Goal: Understand process/instructions: Learn about a topic

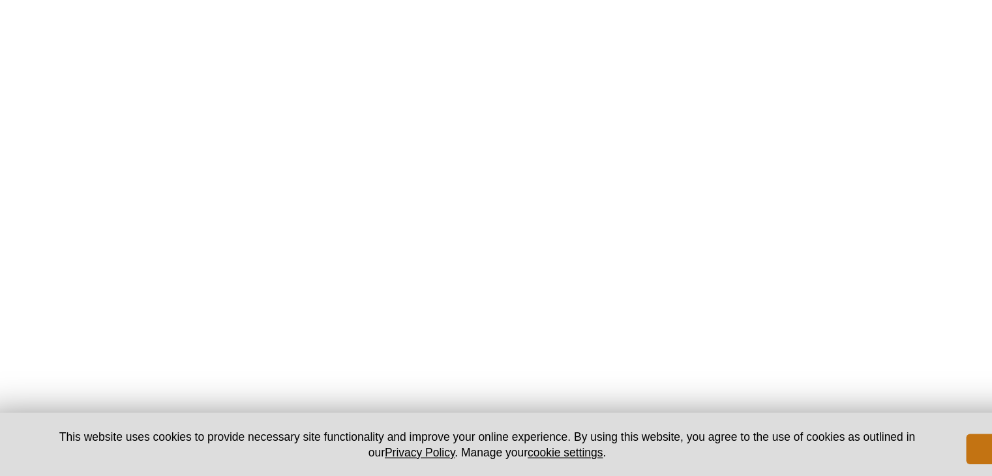
scroll to position [1630, 0]
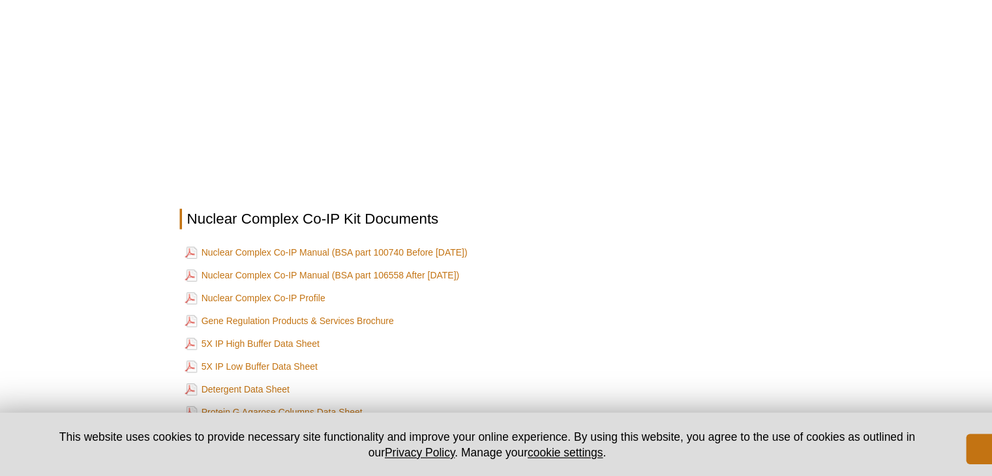
scroll to position [1690, 0]
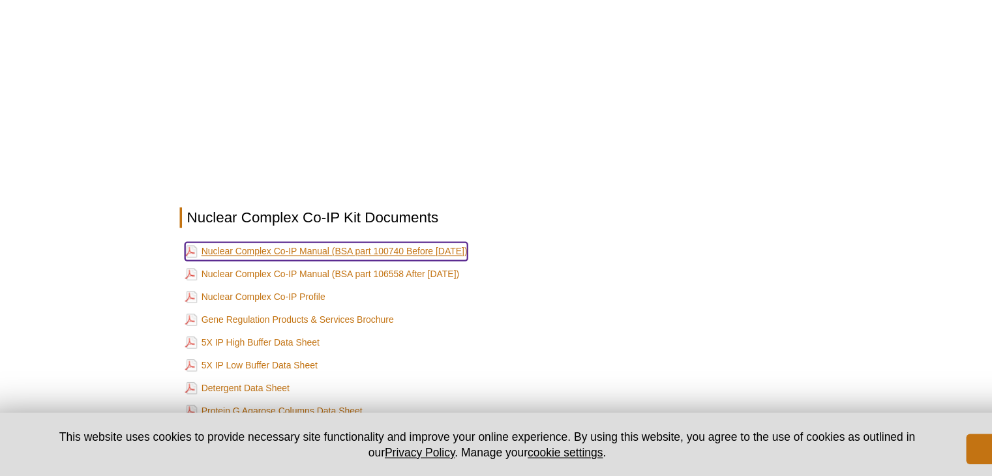
click at [344, 288] on link "Nuclear Complex Co-IP Manual (BSA part 100740 Before [DATE])" at bounding box center [294, 283] width 243 height 16
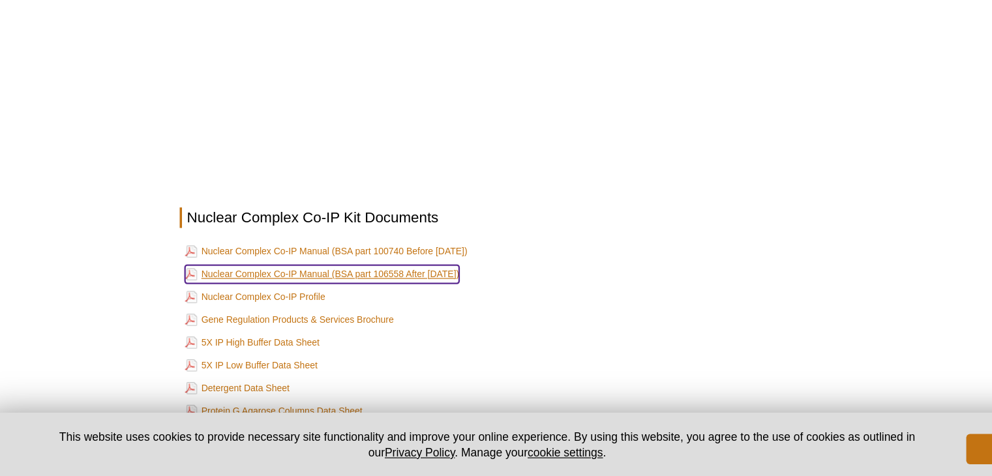
click at [271, 303] on link "Nuclear Complex Co-IP Manual (BSA part 106558 After [DATE])" at bounding box center [291, 303] width 236 height 16
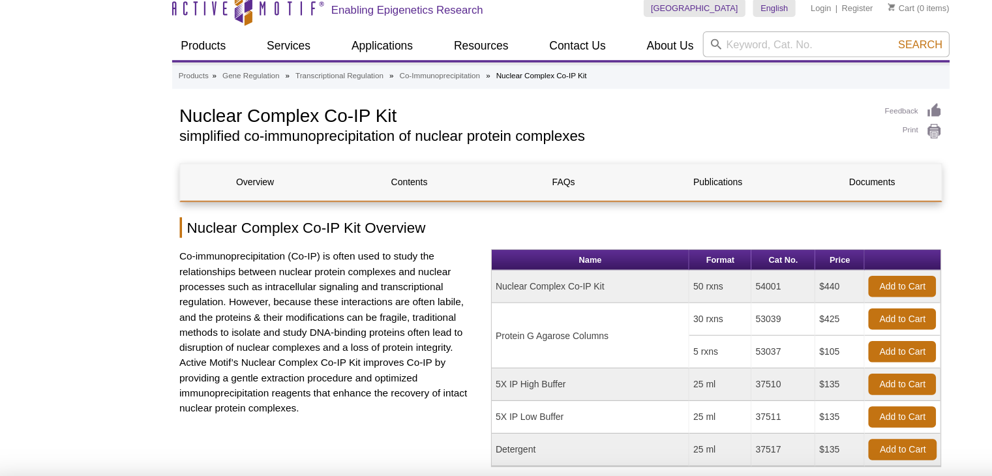
scroll to position [12, 0]
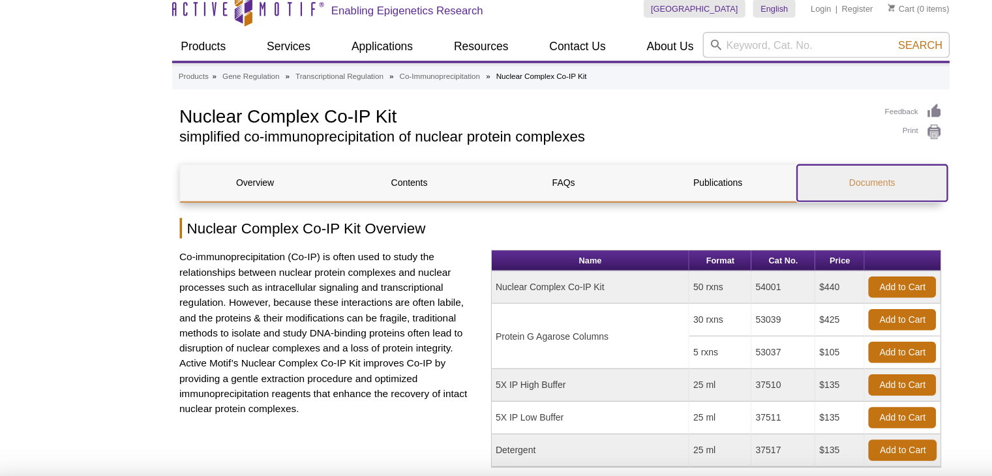
click at [775, 157] on link "Documents" at bounding box center [763, 157] width 128 height 31
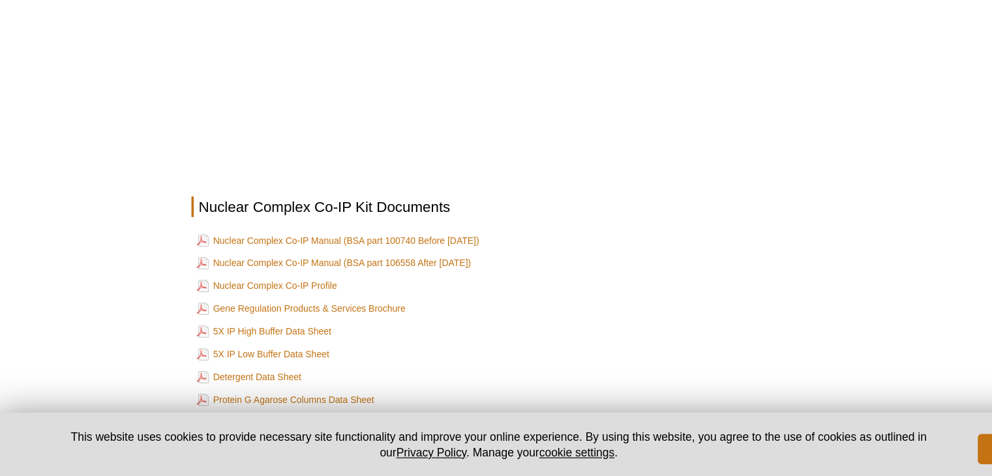
scroll to position [1964, 0]
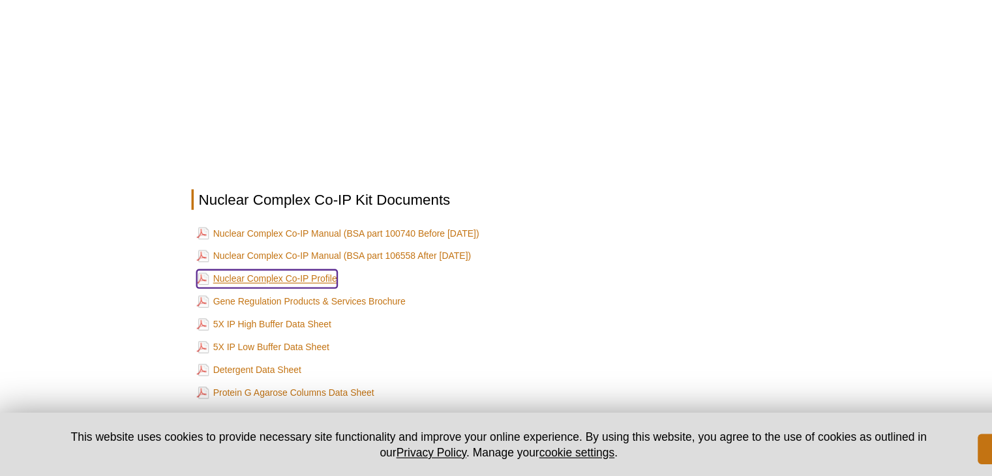
click at [287, 303] on link "Nuclear Complex Co-IP Profile" at bounding box center [233, 307] width 121 height 16
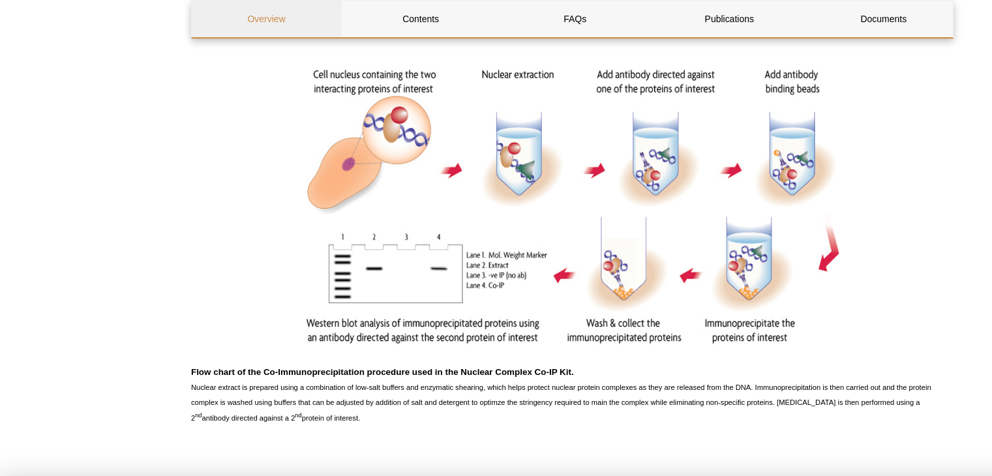
scroll to position [526, 0]
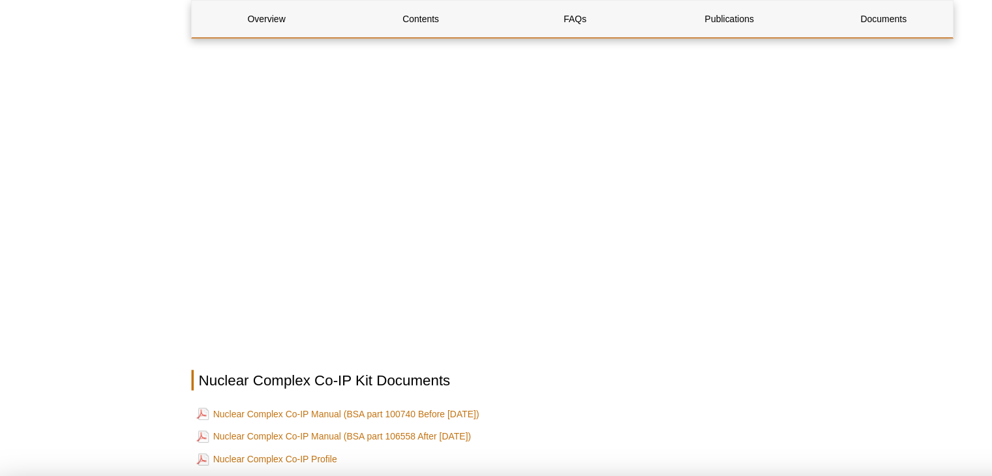
scroll to position [1861, 0]
